Goal: Check status: Check status

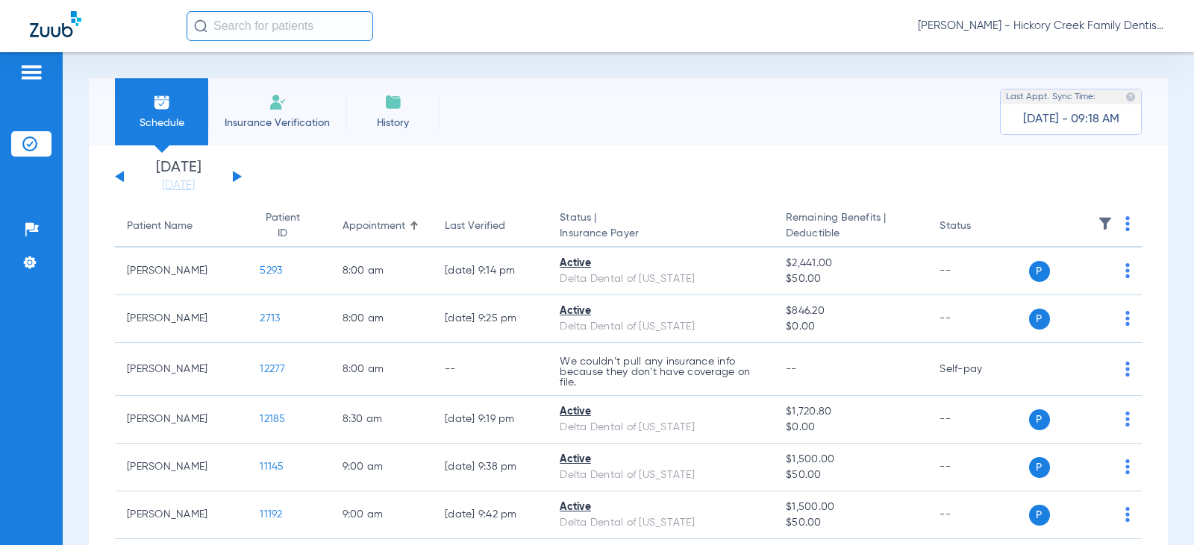
click at [237, 175] on button at bounding box center [237, 176] width 9 height 11
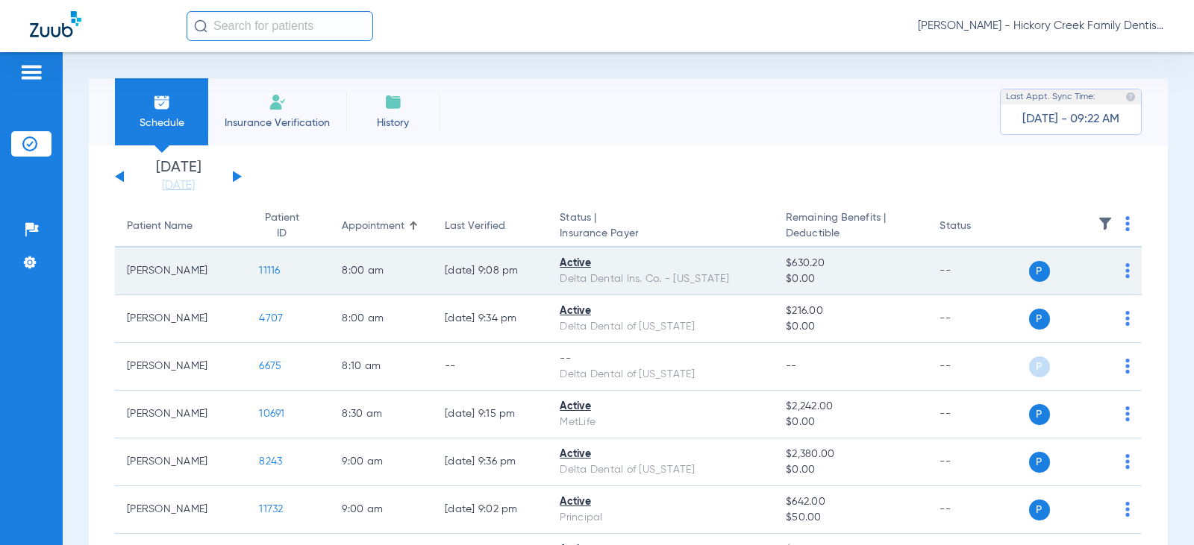
click at [259, 275] on span "11116" at bounding box center [269, 271] width 21 height 10
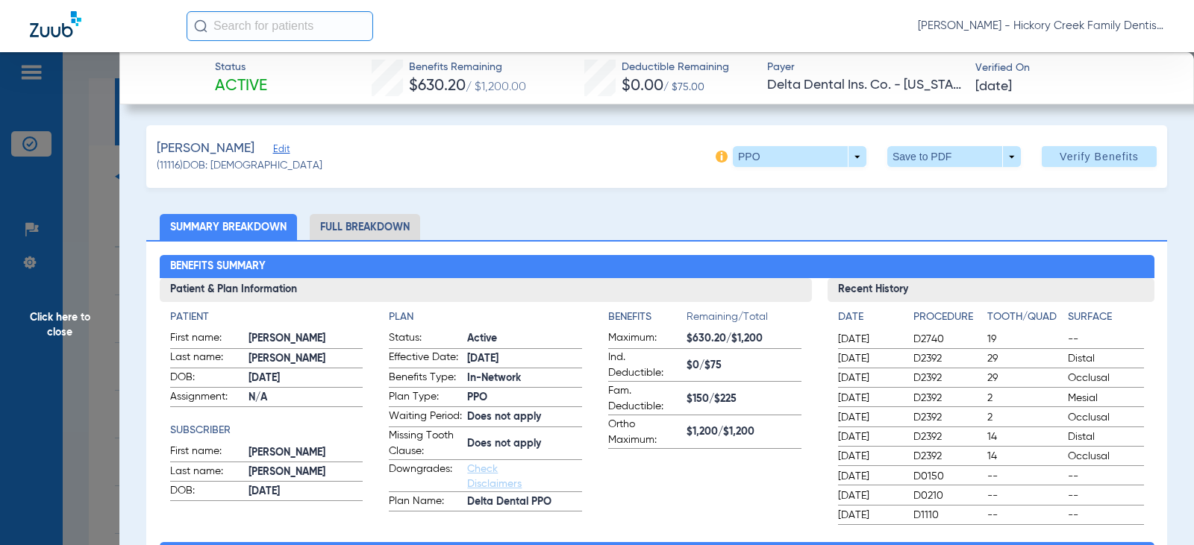
click at [104, 124] on span "Click here to close" at bounding box center [59, 324] width 119 height 545
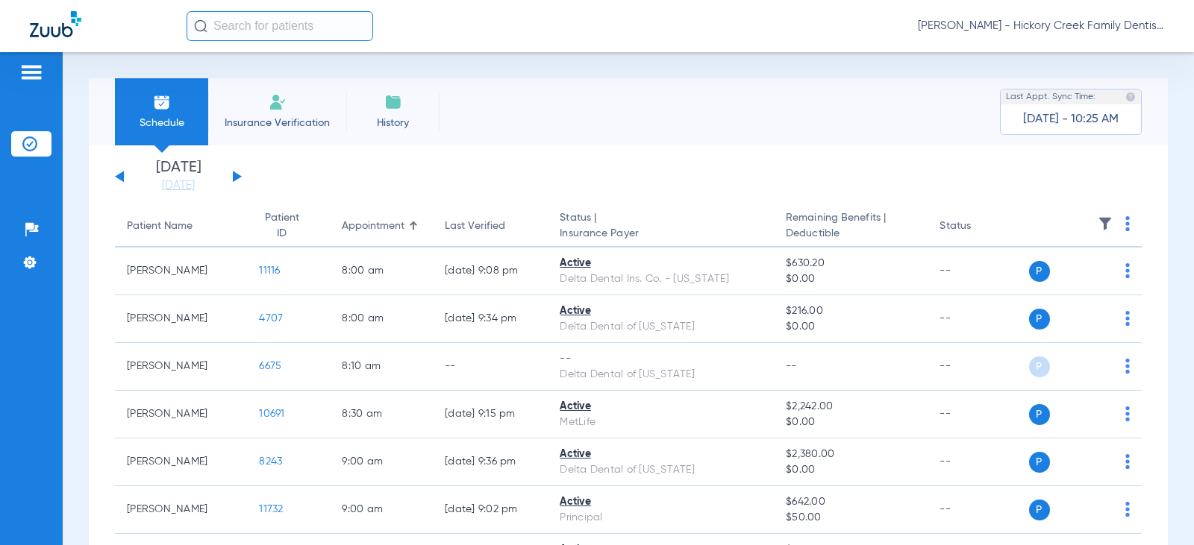
click at [119, 183] on div "[DATE] [DATE] [DATE] [DATE] [DATE] [DATE] [DATE] [DATE] [DATE] [DATE] [DATE] [D…" at bounding box center [178, 176] width 127 height 33
click at [121, 178] on button at bounding box center [119, 176] width 9 height 11
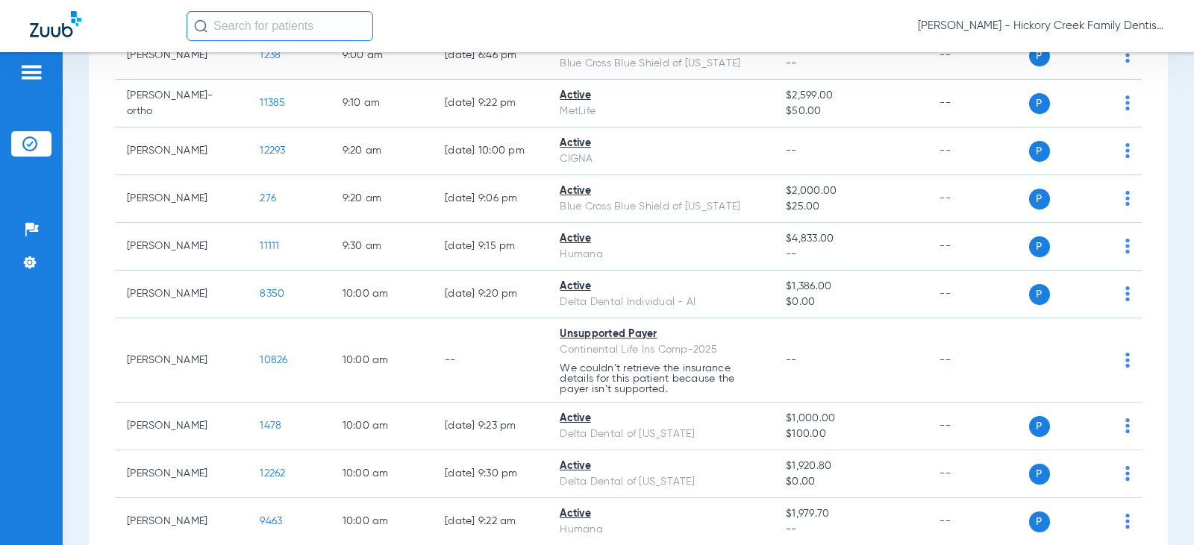
scroll to position [671, 0]
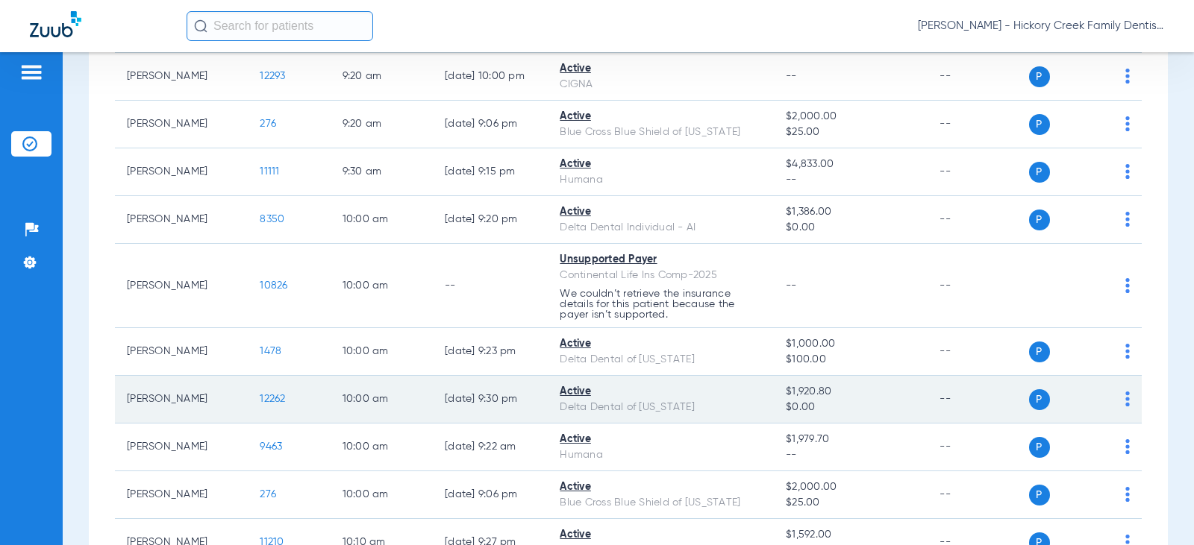
click at [260, 394] on span "12262" at bounding box center [272, 399] width 25 height 10
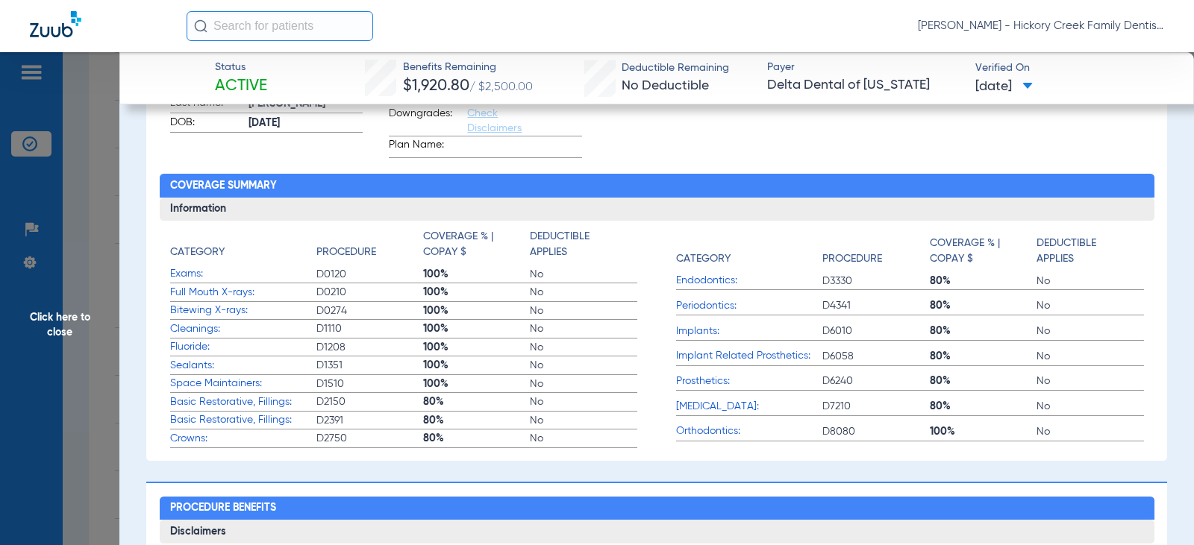
scroll to position [0, 0]
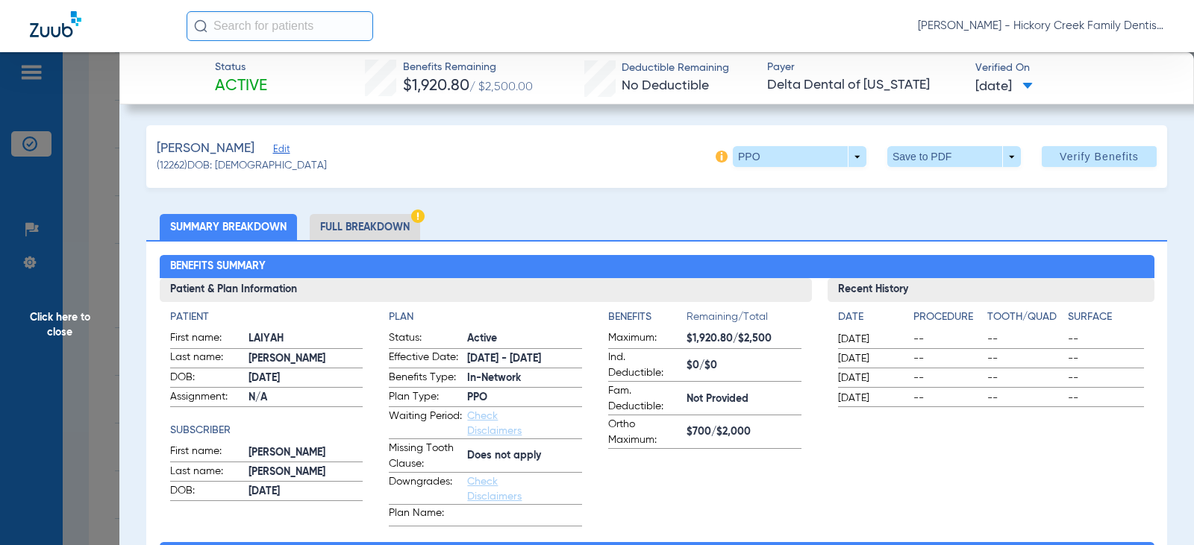
click at [57, 319] on span "Click here to close" at bounding box center [59, 324] width 119 height 545
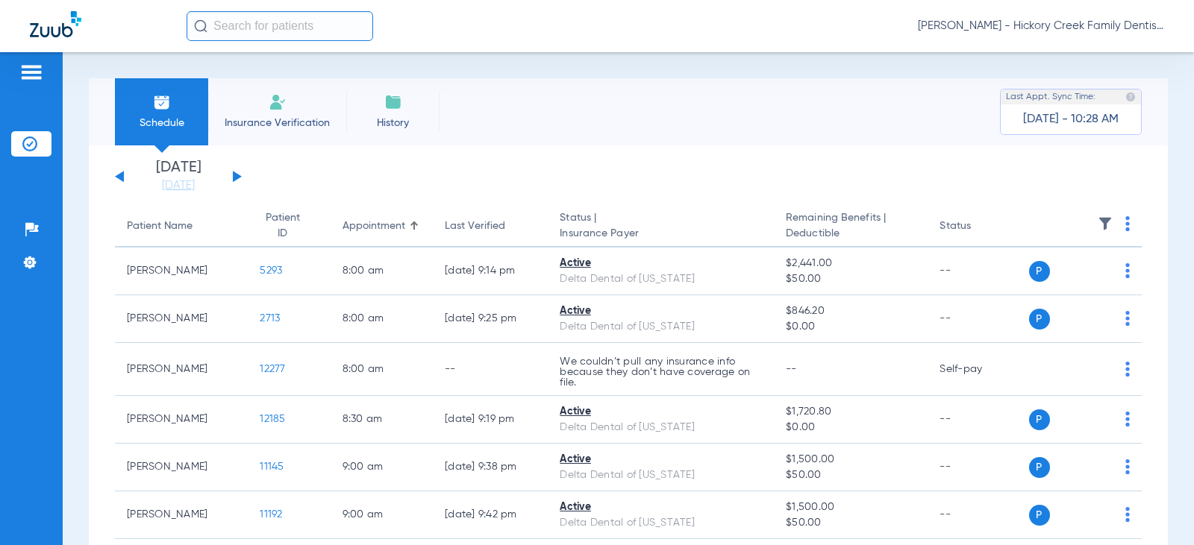
click at [233, 176] on button at bounding box center [237, 176] width 9 height 11
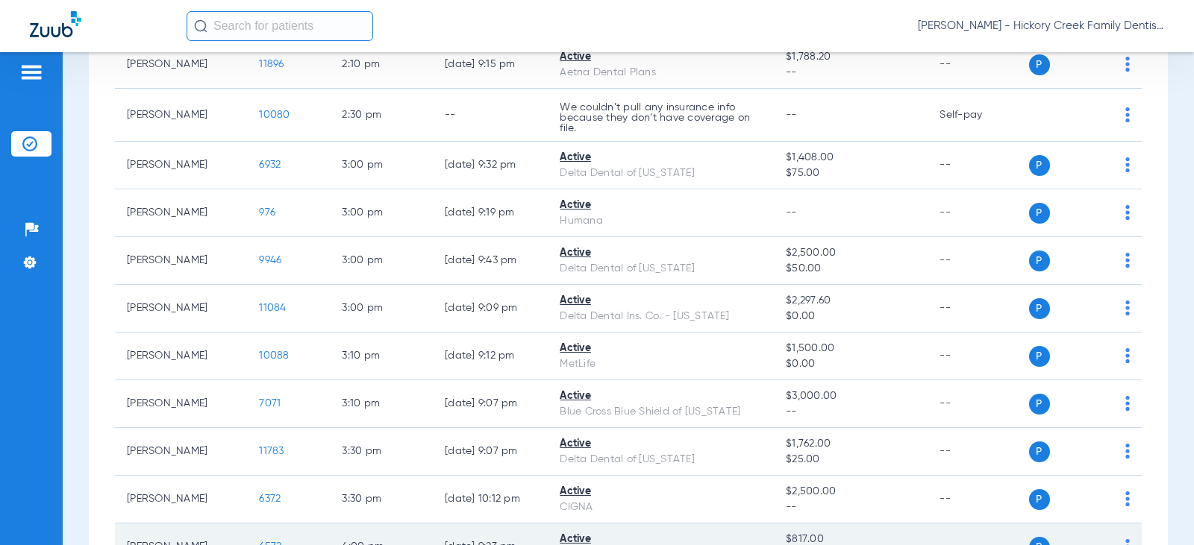
scroll to position [1716, 0]
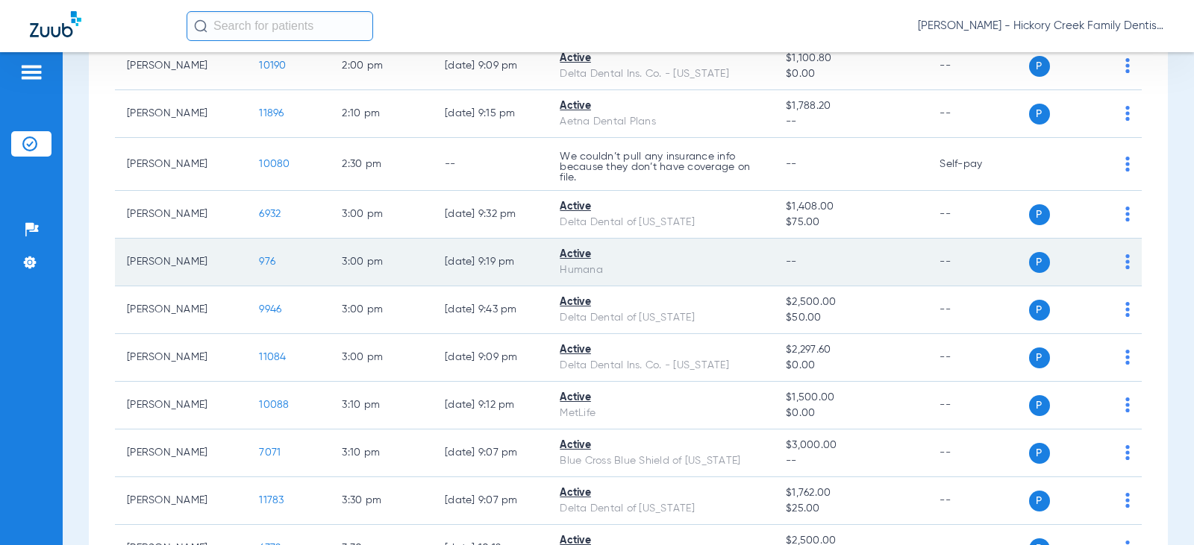
click at [700, 263] on div "Humana" at bounding box center [660, 271] width 202 height 16
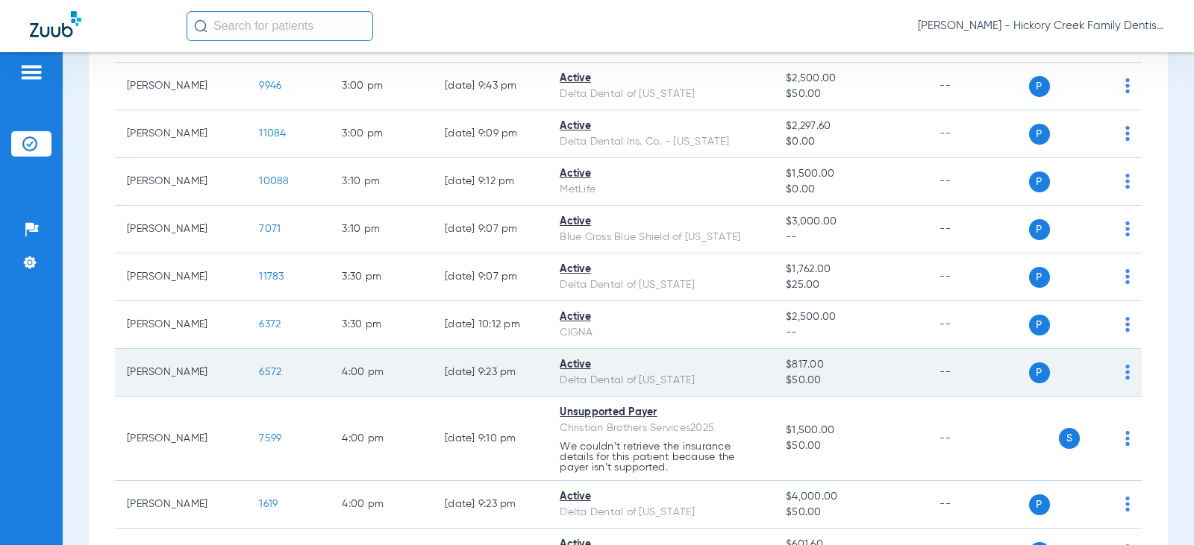
scroll to position [2014, 0]
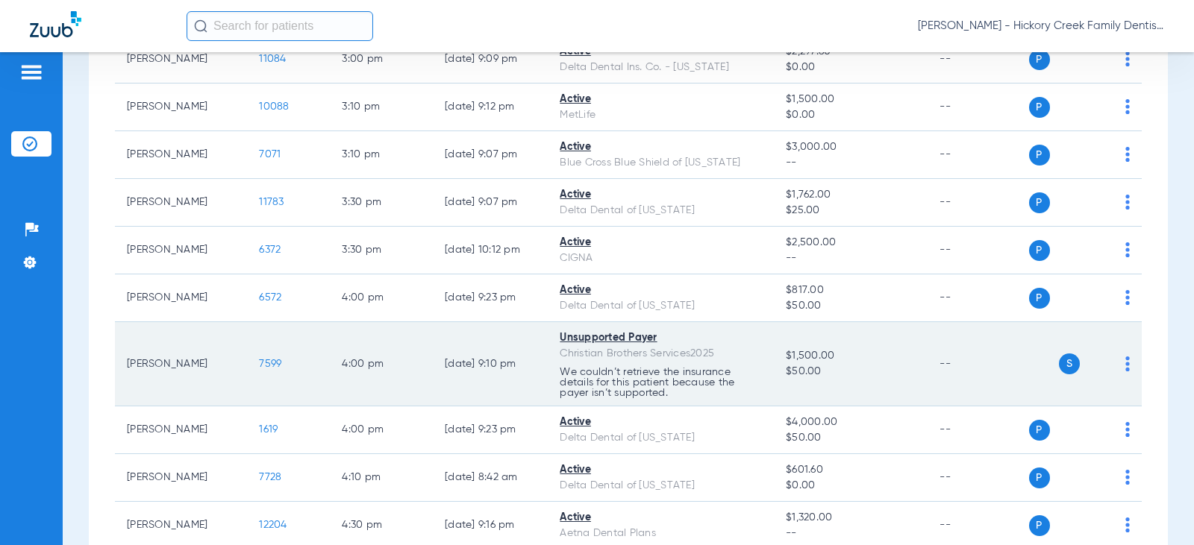
click at [301, 364] on td "7599" at bounding box center [288, 364] width 83 height 84
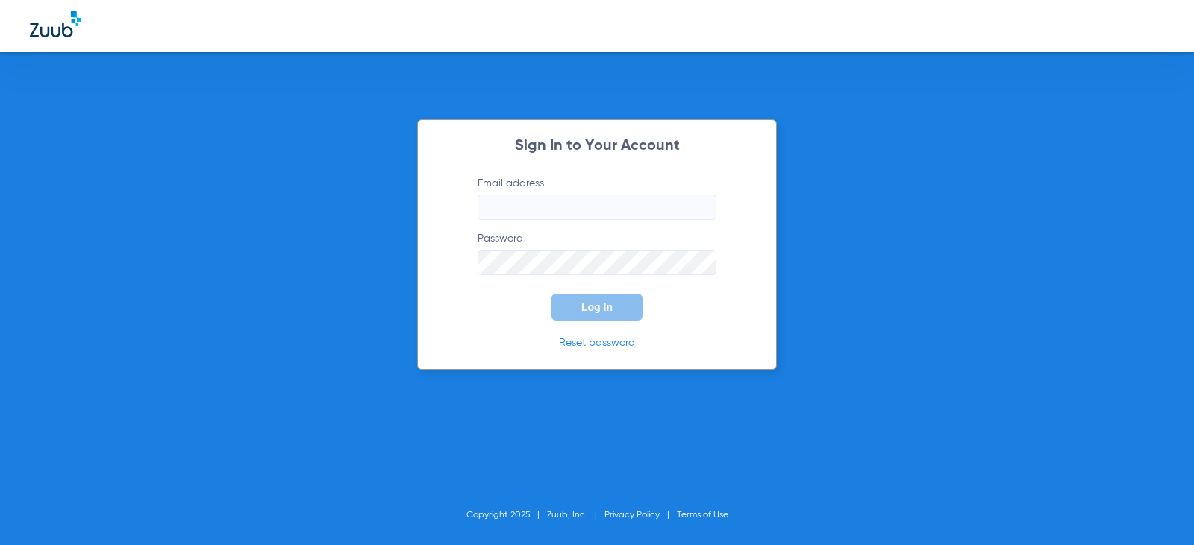
type input "[EMAIL_ADDRESS][DOMAIN_NAME]"
click at [579, 310] on button "Log In" at bounding box center [596, 307] width 91 height 27
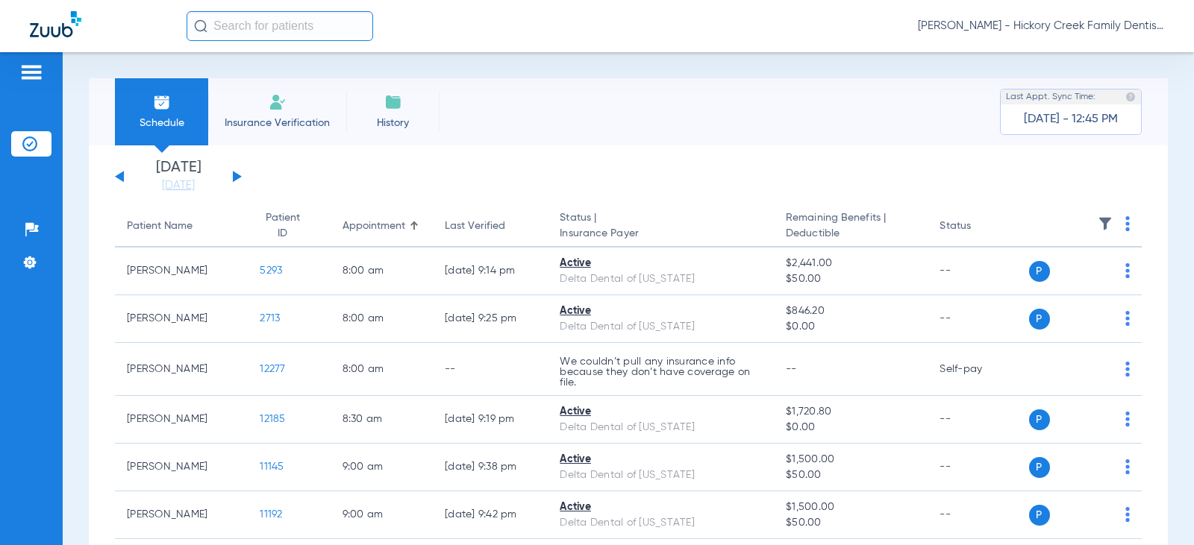
click at [237, 175] on button at bounding box center [237, 176] width 9 height 11
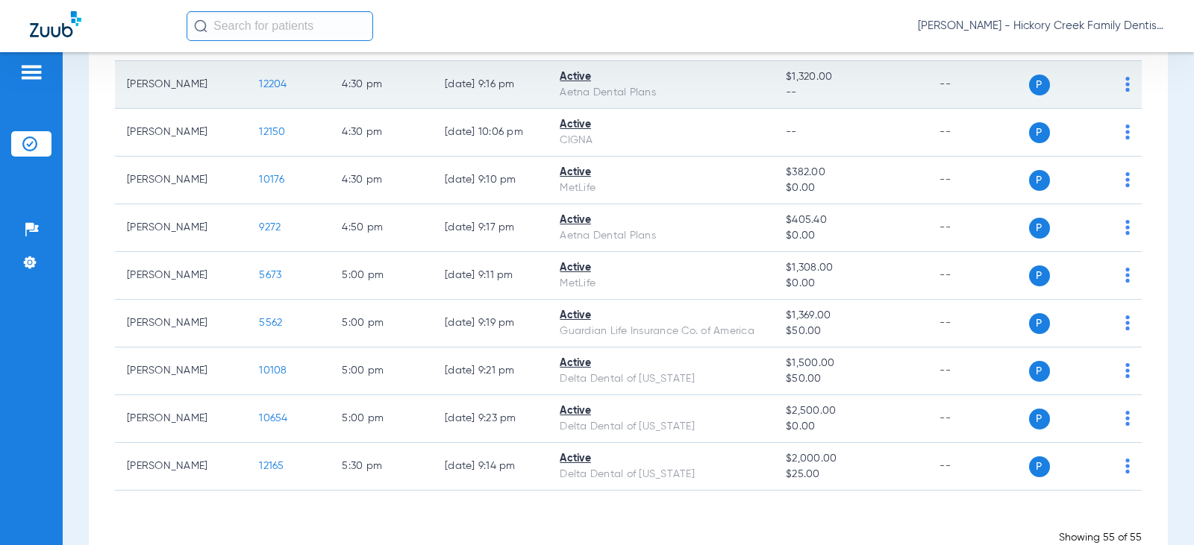
scroll to position [2536, 0]
